Goal: Task Accomplishment & Management: Use online tool/utility

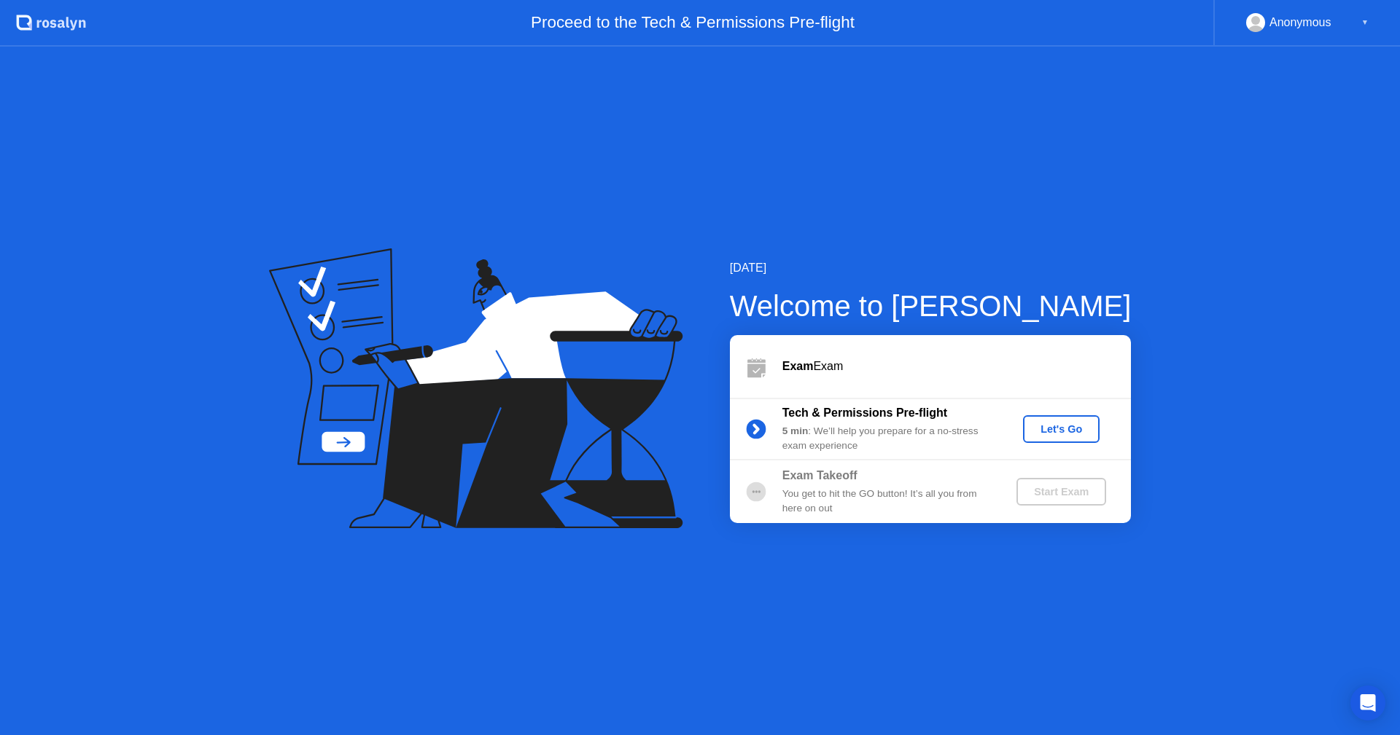
click at [1060, 432] on div "Let's Go" at bounding box center [1060, 429] width 65 height 12
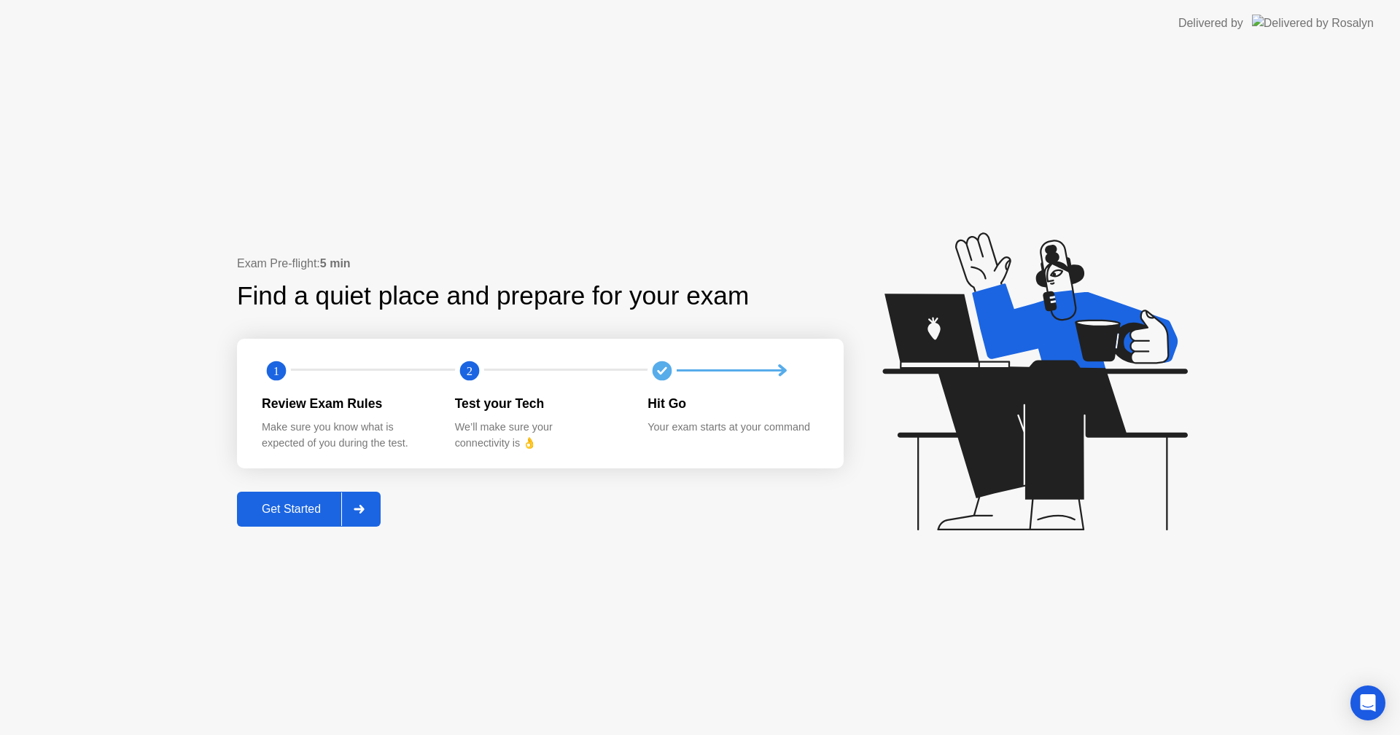
click at [332, 509] on div "Get Started" at bounding box center [291, 509] width 100 height 13
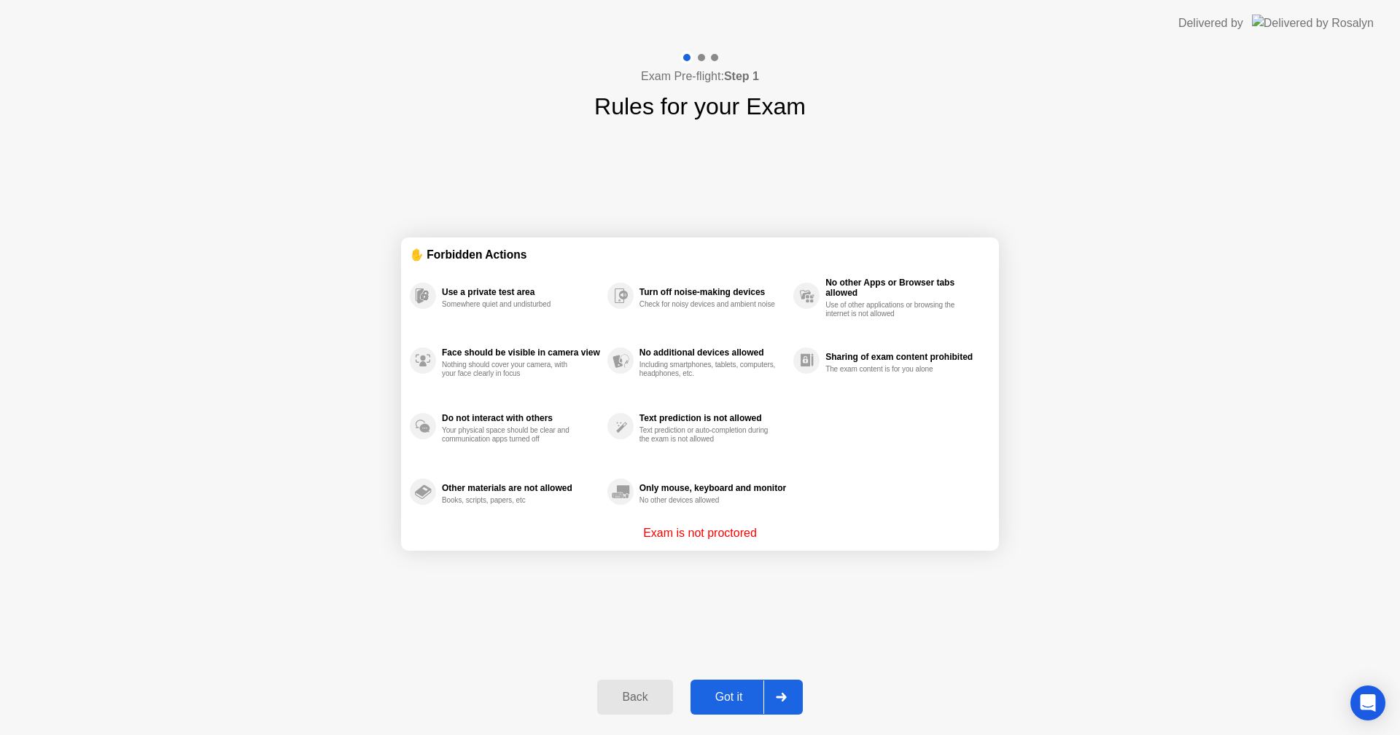
click at [742, 691] on div "Got it" at bounding box center [729, 697] width 69 height 13
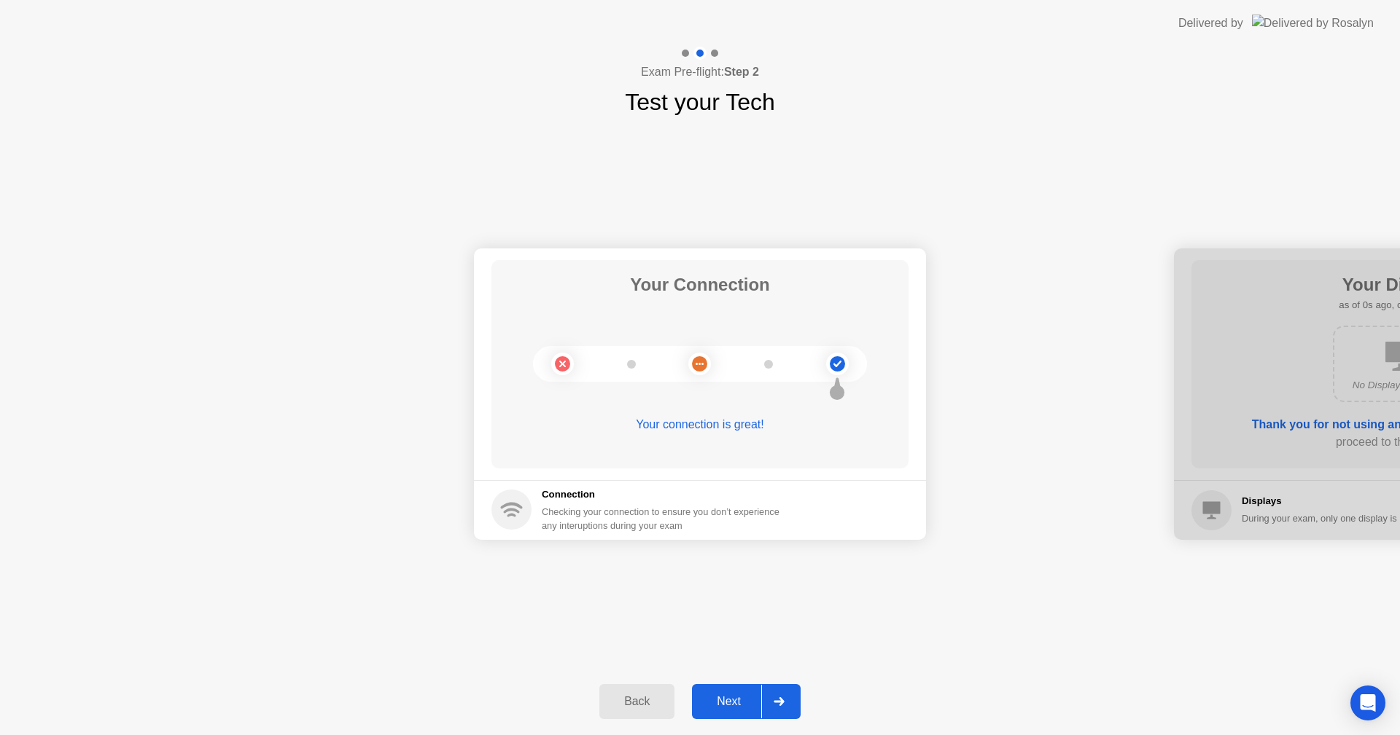
click at [742, 707] on div "Next" at bounding box center [728, 701] width 65 height 13
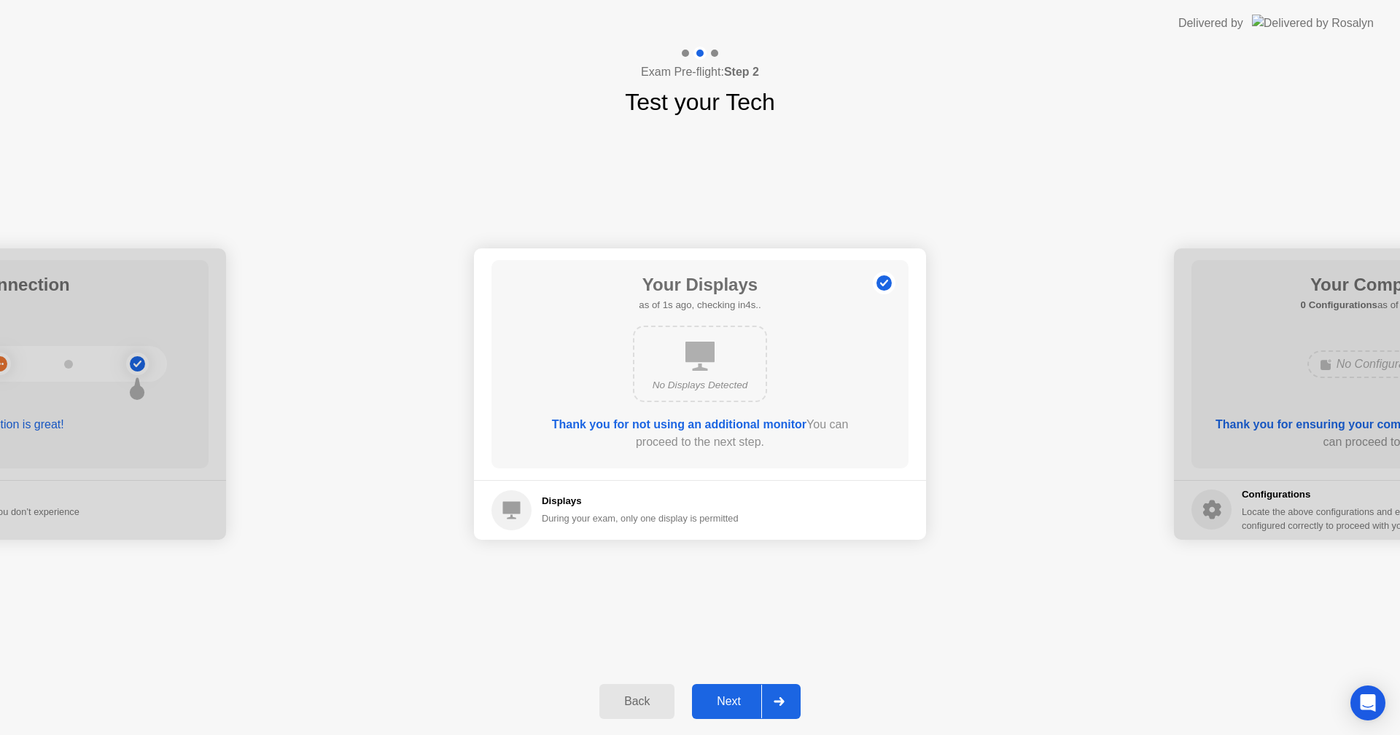
click at [742, 706] on div "Next" at bounding box center [728, 701] width 65 height 13
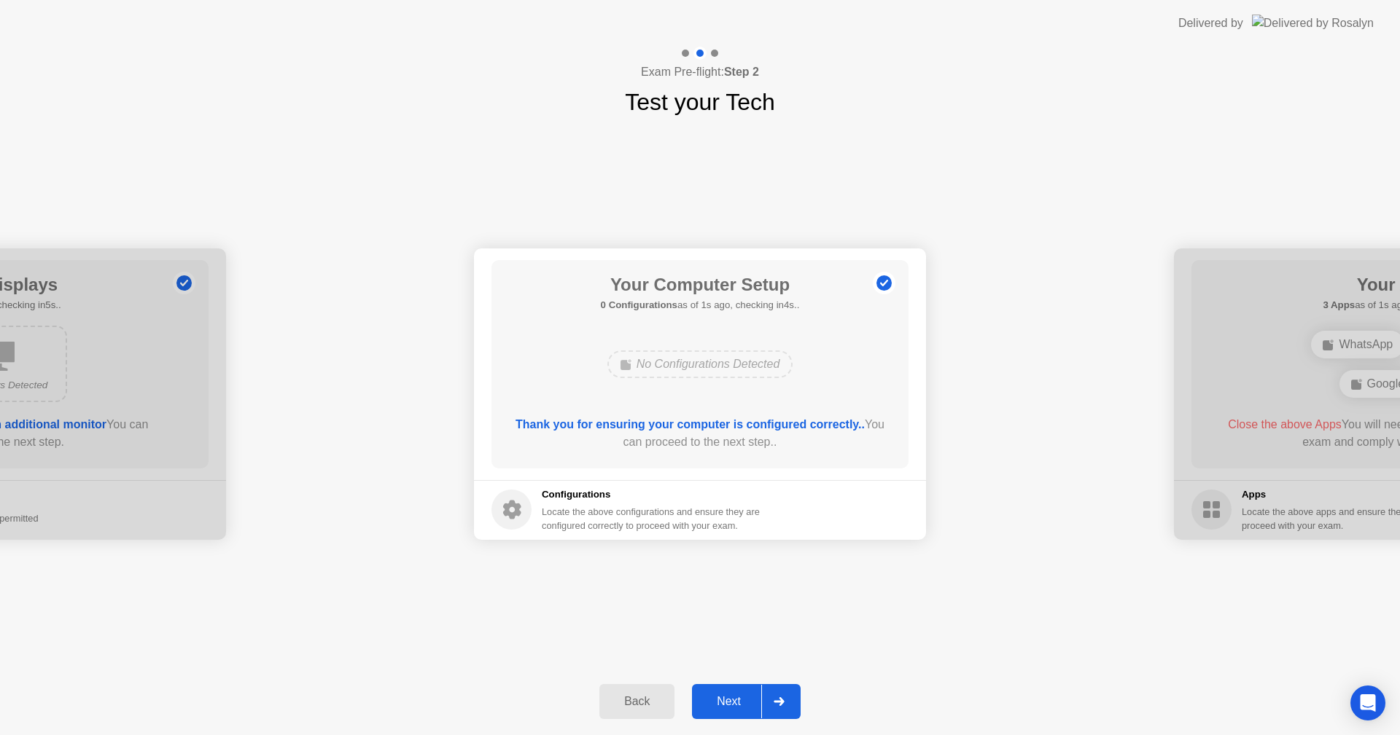
drag, startPoint x: 742, startPoint y: 708, endPoint x: 888, endPoint y: 536, distance: 225.5
click at [743, 708] on div "Next" at bounding box center [728, 701] width 65 height 13
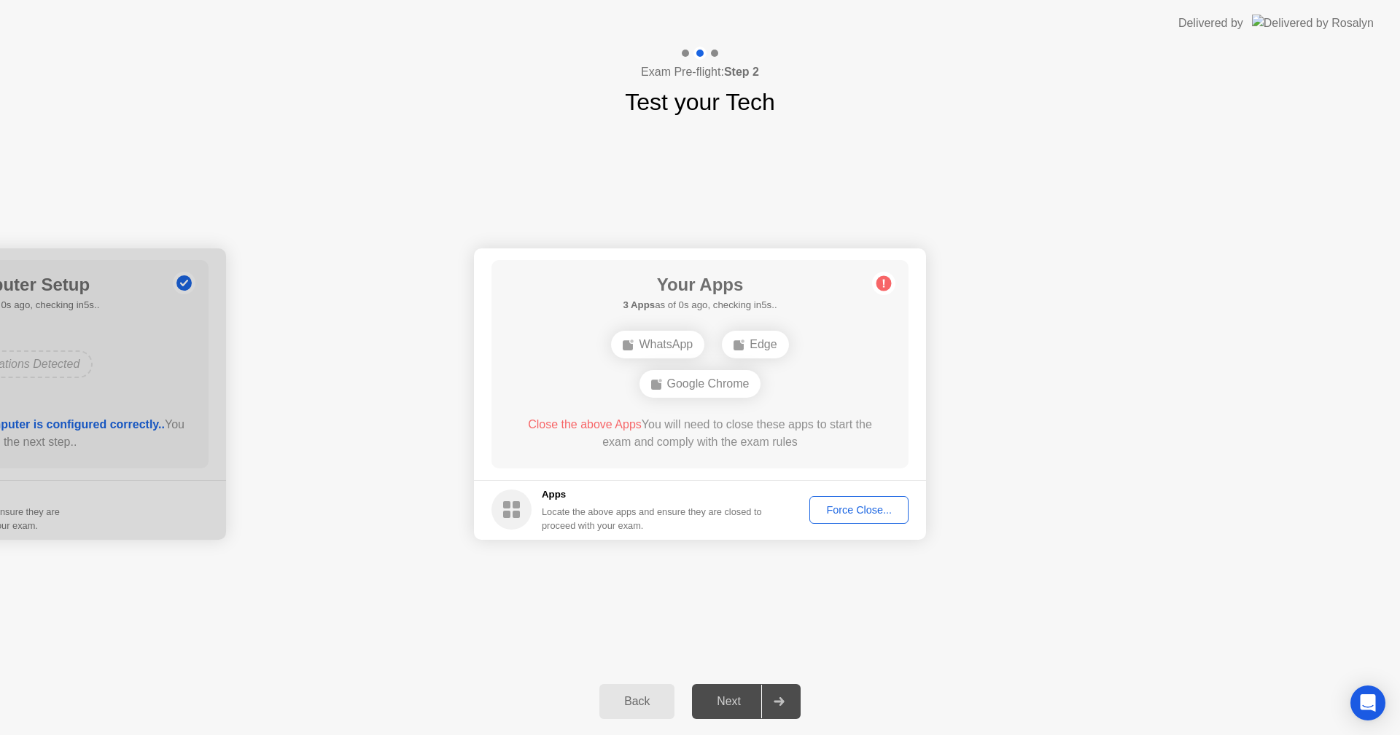
click at [862, 522] on button "Force Close..." at bounding box center [858, 510] width 99 height 28
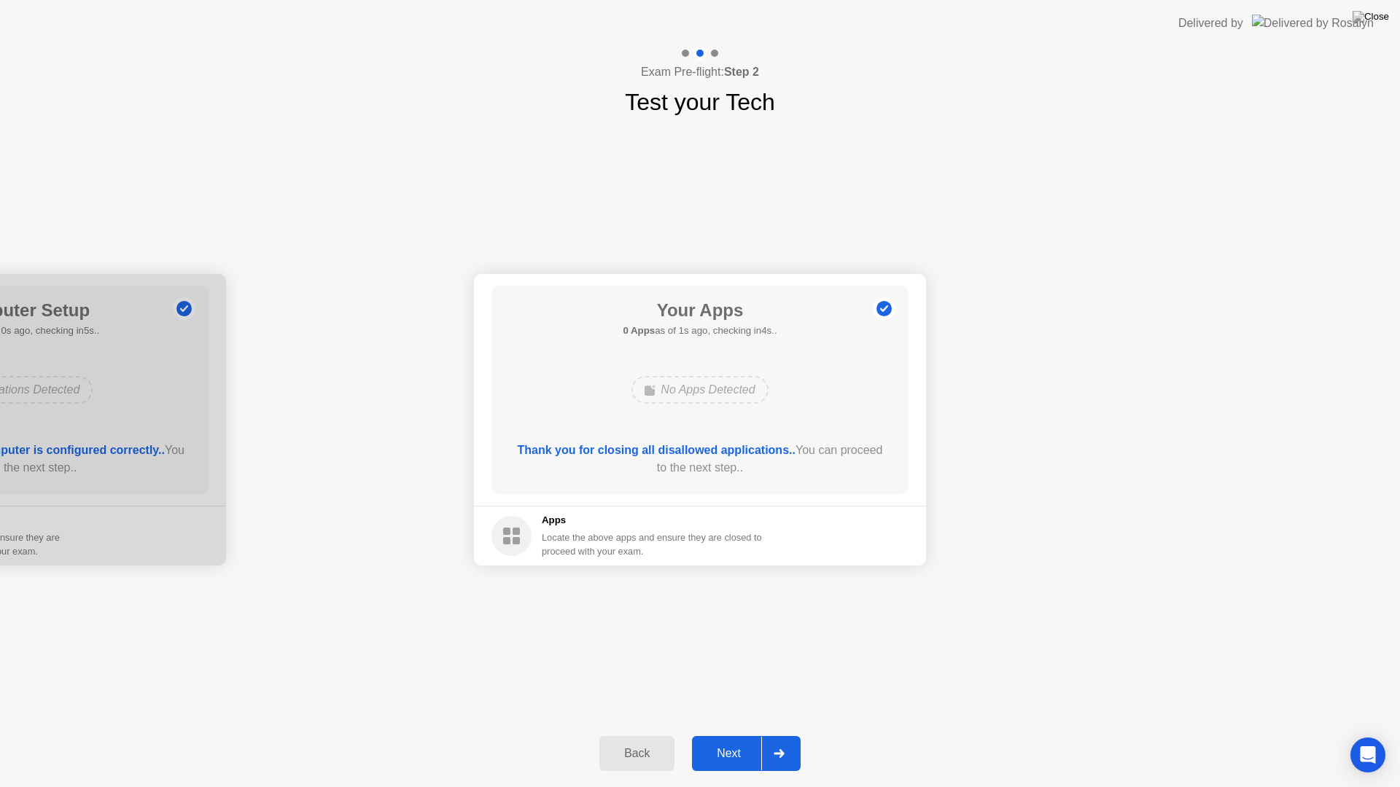
click at [728, 735] on div "Next" at bounding box center [728, 753] width 65 height 13
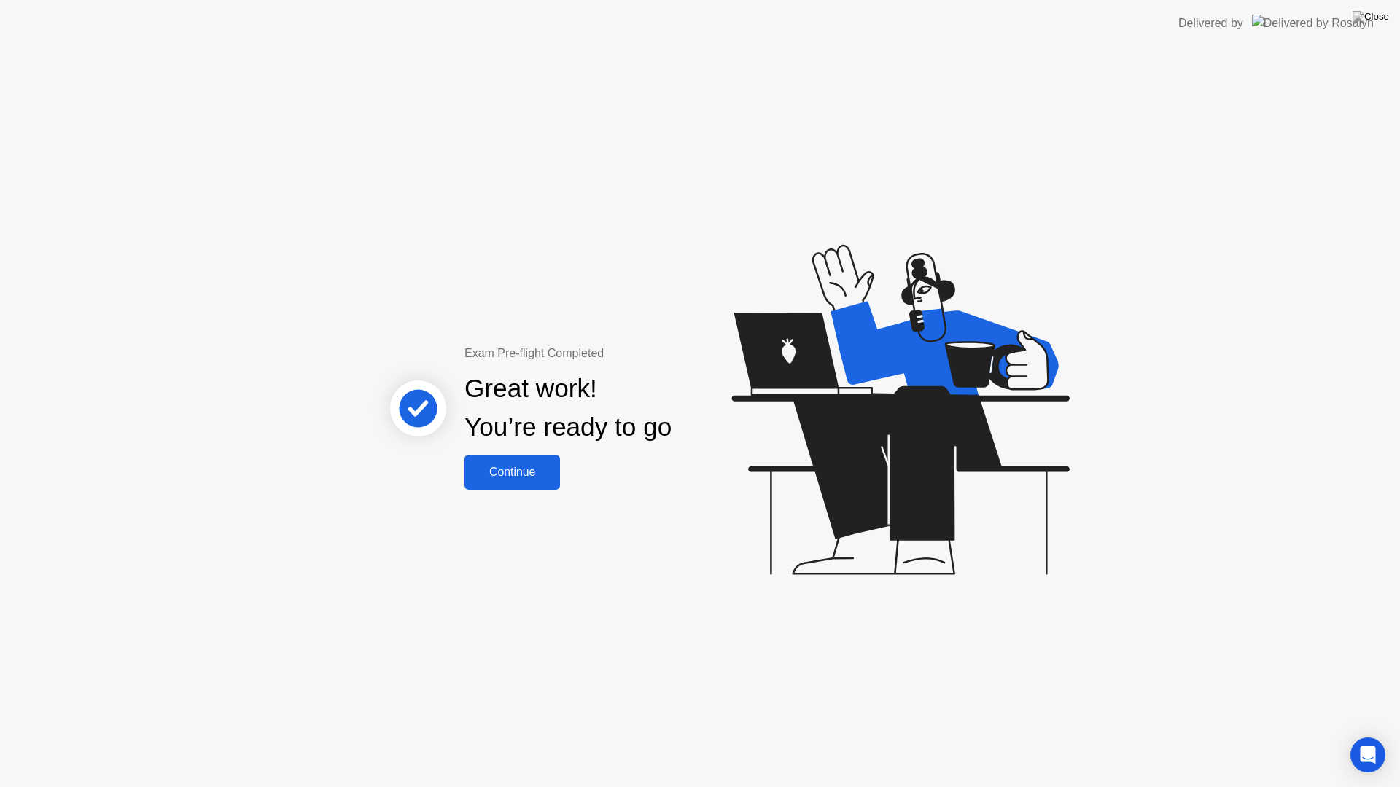
click at [528, 476] on div "Continue" at bounding box center [512, 472] width 87 height 13
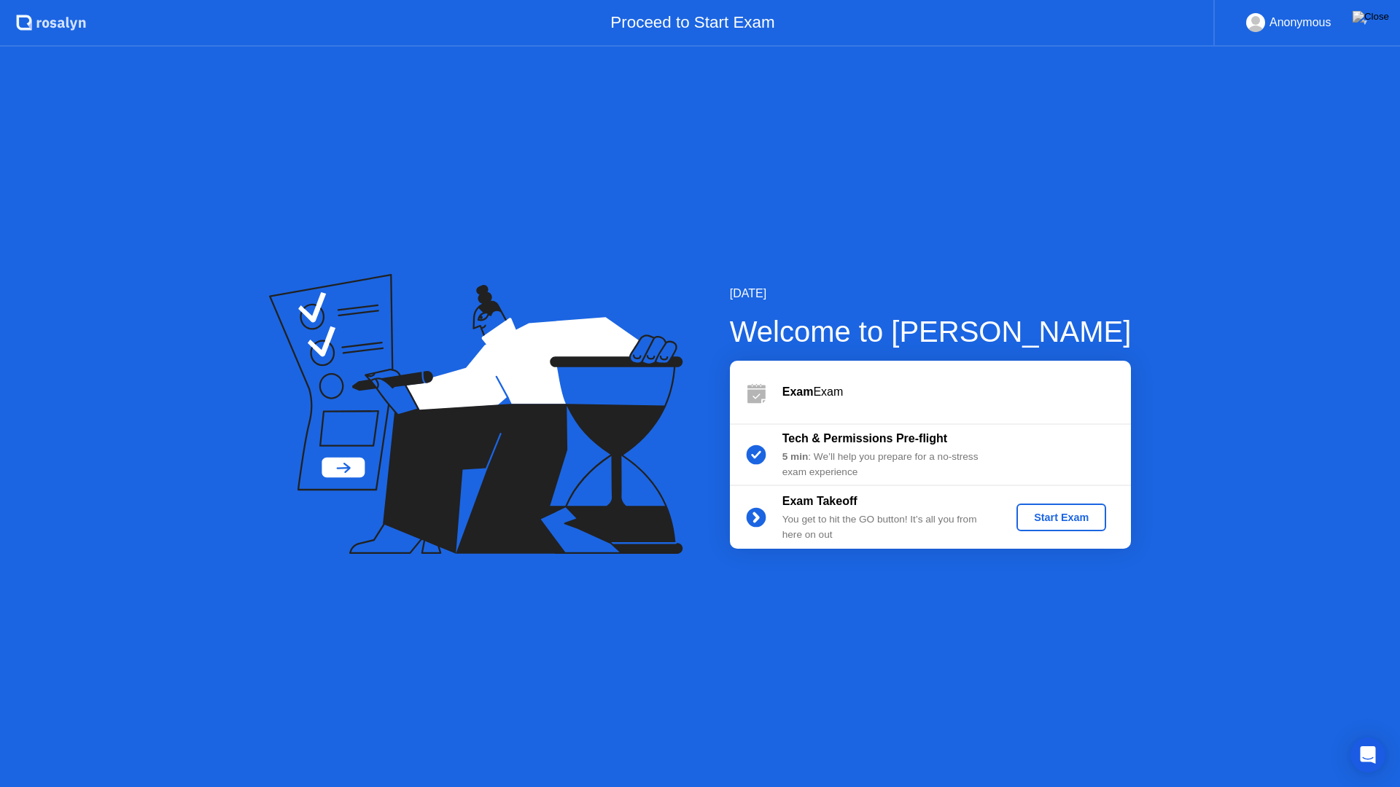
click at [1041, 512] on div "Start Exam" at bounding box center [1061, 518] width 78 height 12
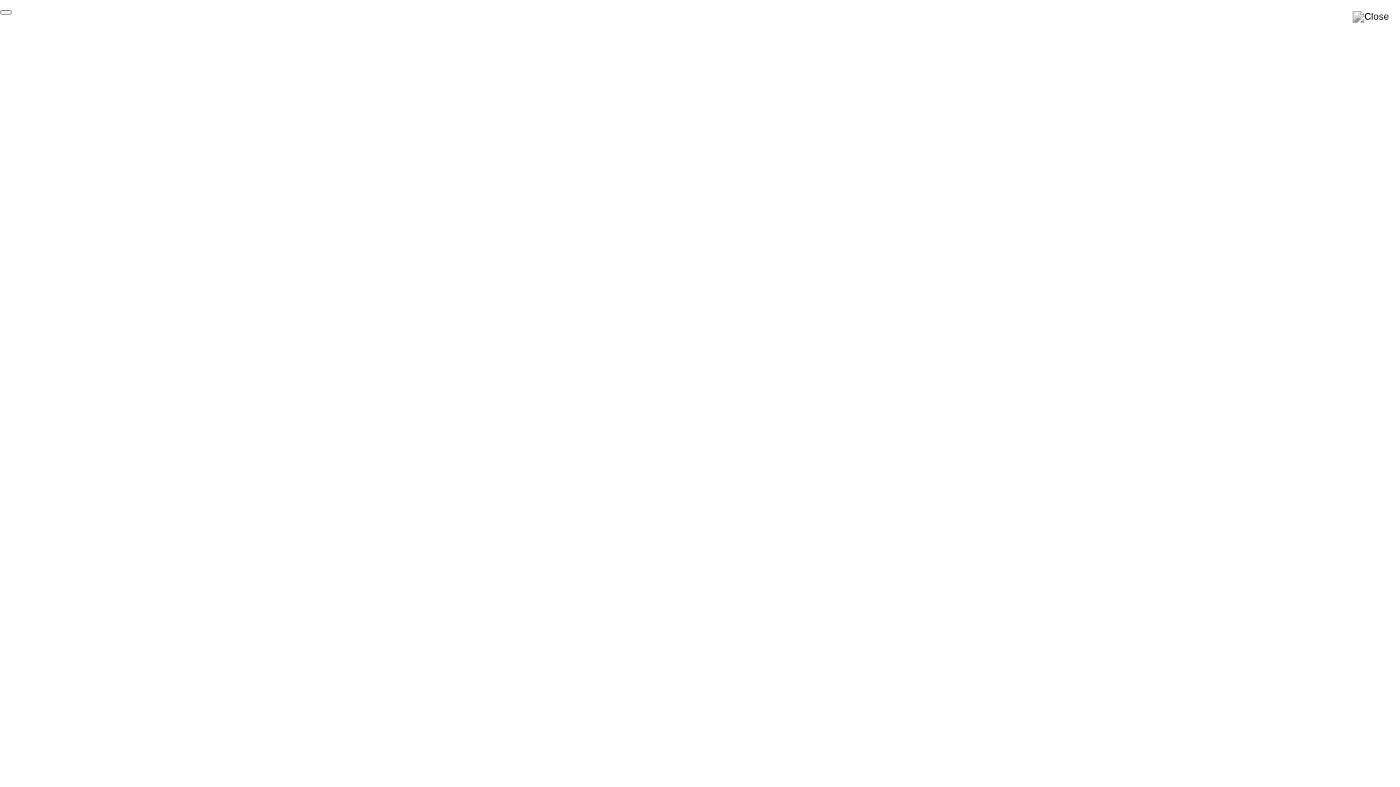
click div "End Proctoring Session"
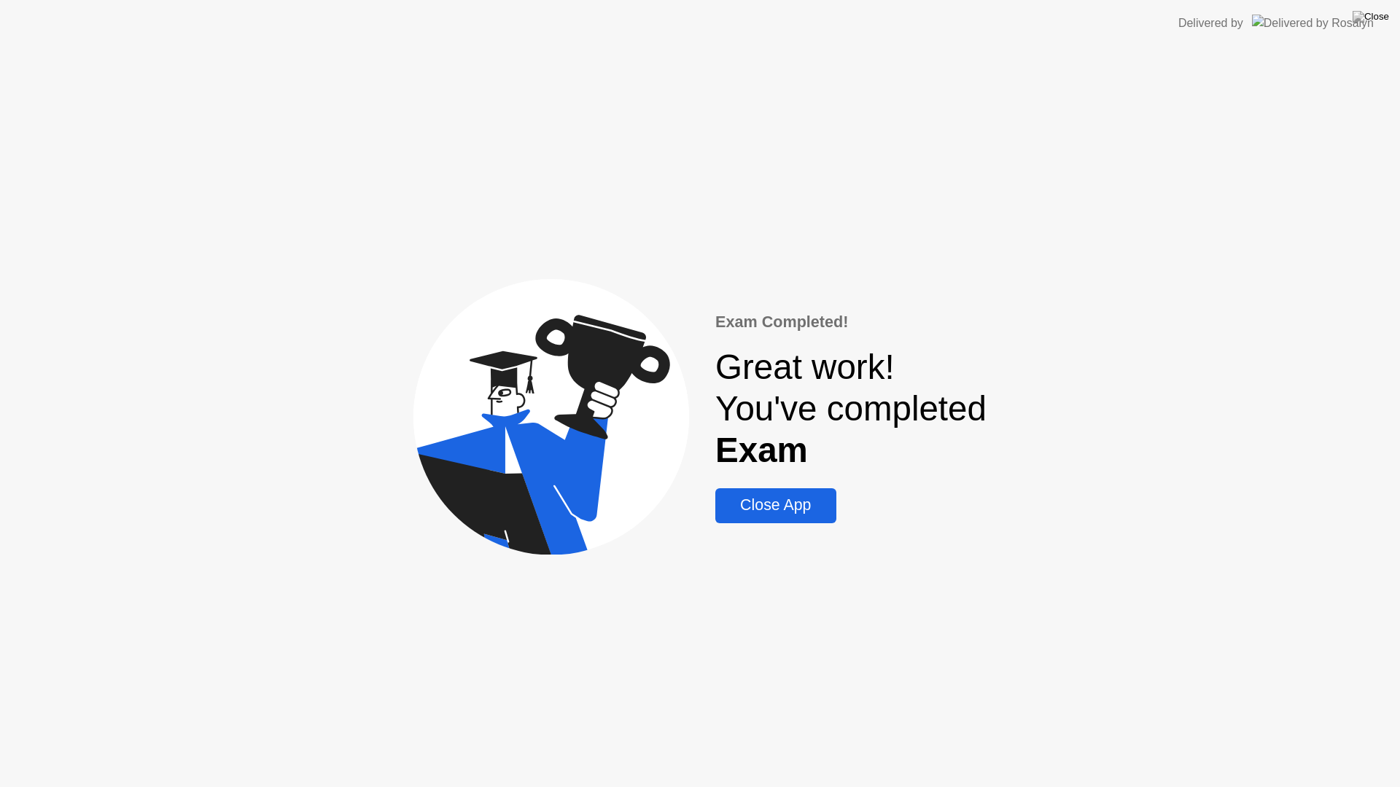
click at [803, 490] on button "Close App" at bounding box center [775, 505] width 120 height 35
